Goal: Navigation & Orientation: Find specific page/section

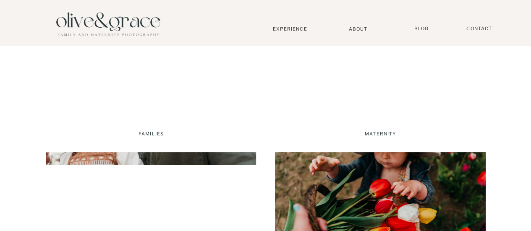
scroll to position [1332, 0]
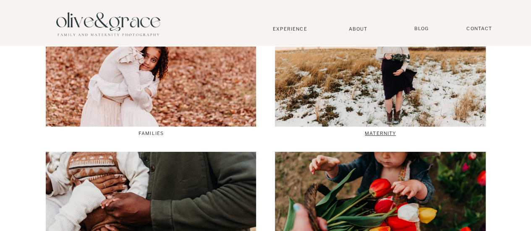
click at [385, 131] on p "Maternity" at bounding box center [380, 134] width 209 height 6
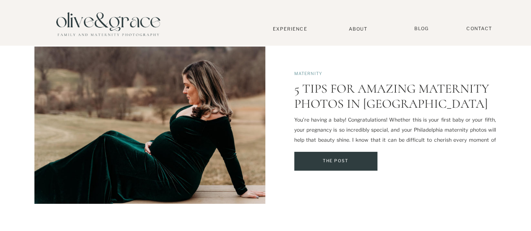
scroll to position [891, 0]
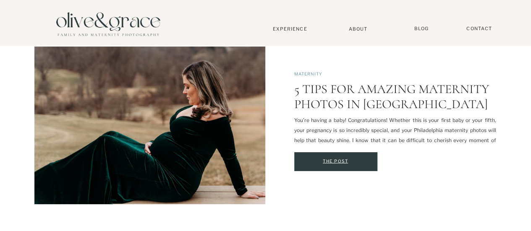
click at [354, 162] on div "The Post" at bounding box center [335, 161] width 83 height 9
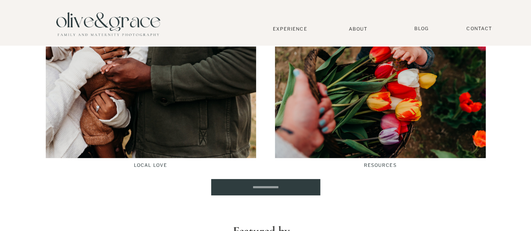
scroll to position [1424, 0]
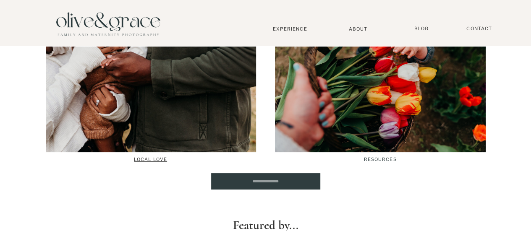
click at [156, 158] on p "Local Love" at bounding box center [151, 161] width 210 height 8
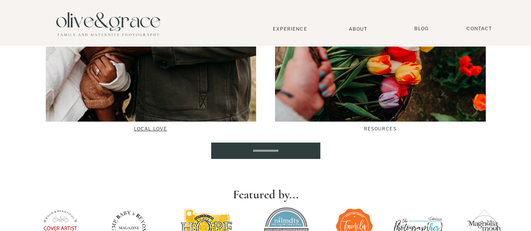
scroll to position [1450, 0]
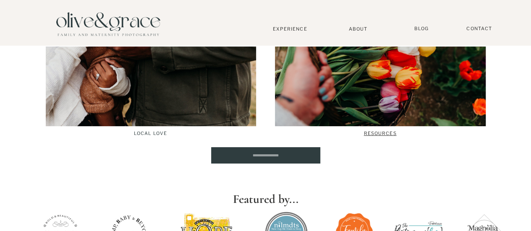
click at [373, 131] on p "Resources" at bounding box center [380, 134] width 211 height 7
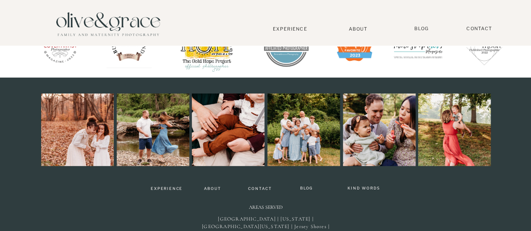
scroll to position [1707, 0]
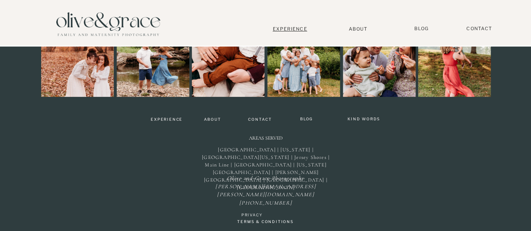
click at [295, 29] on nav "Experience" at bounding box center [289, 29] width 55 height 6
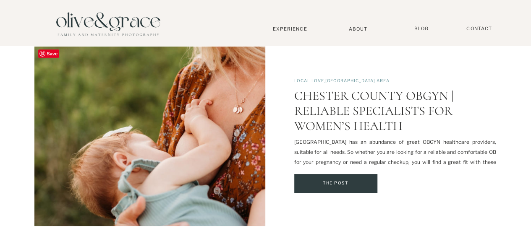
scroll to position [1367, 0]
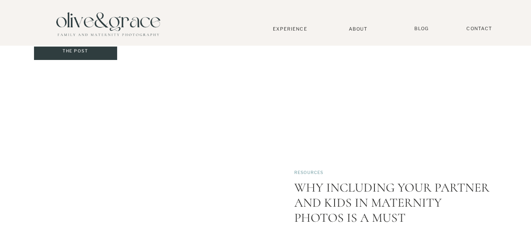
scroll to position [376, 0]
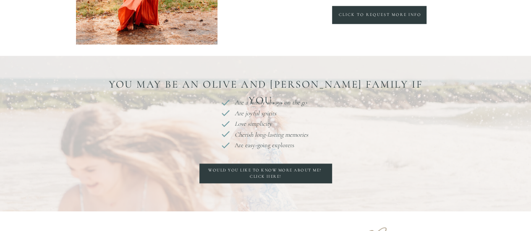
scroll to position [468, 0]
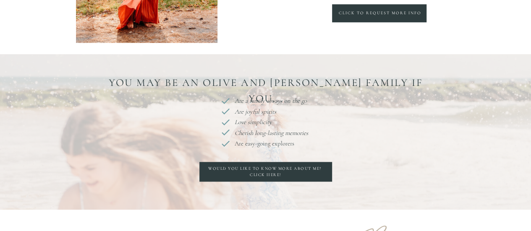
click at [312, 80] on p "You may be an Olive and [PERSON_NAME] Family If you..." at bounding box center [266, 81] width 346 height 13
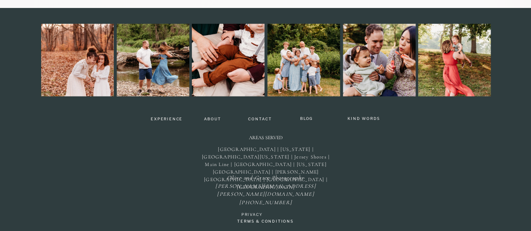
scroll to position [2740, 0]
